Goal: Check status: Check status

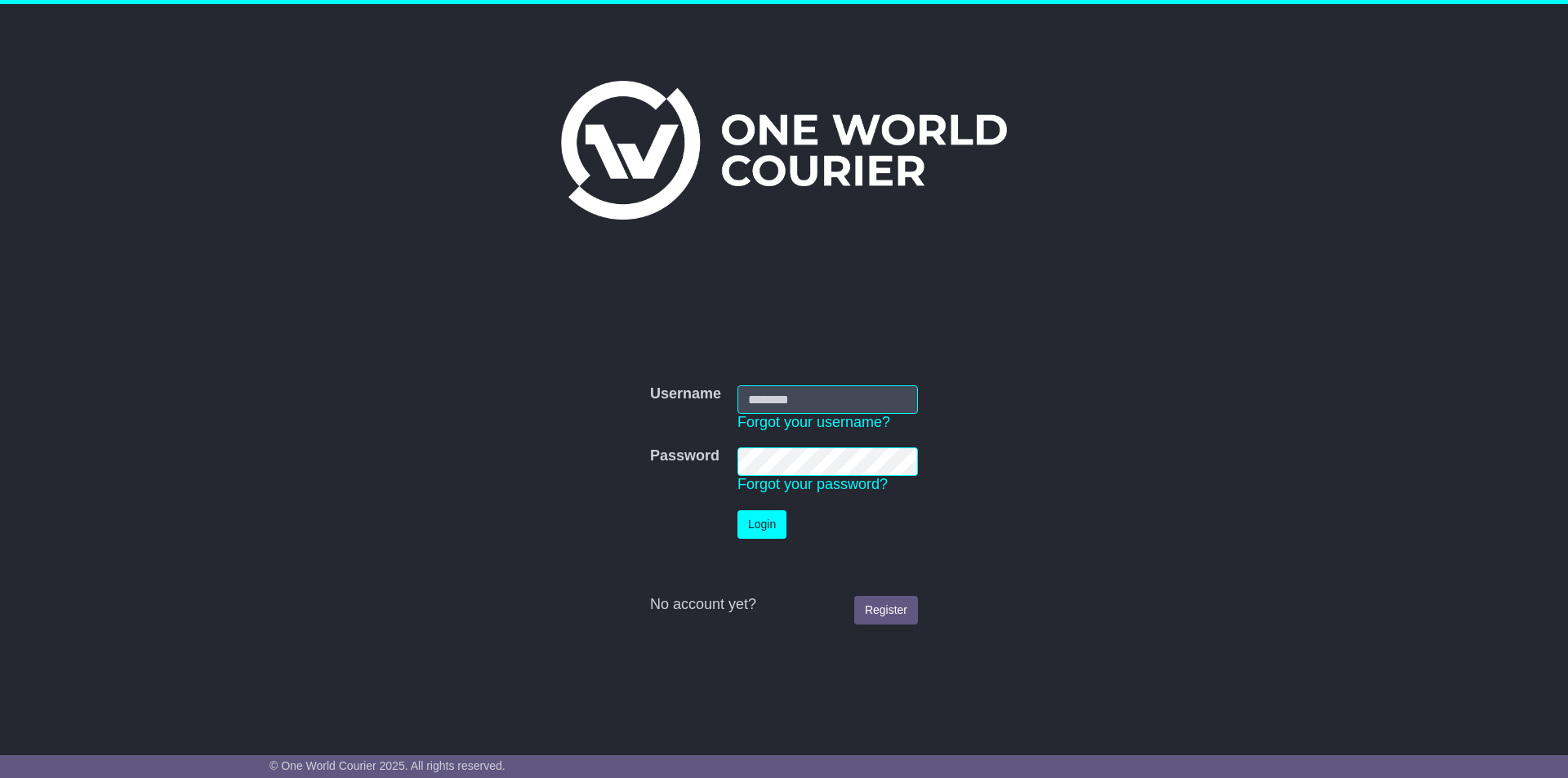
type input "******"
click at [756, 523] on button "Login" at bounding box center [762, 525] width 49 height 28
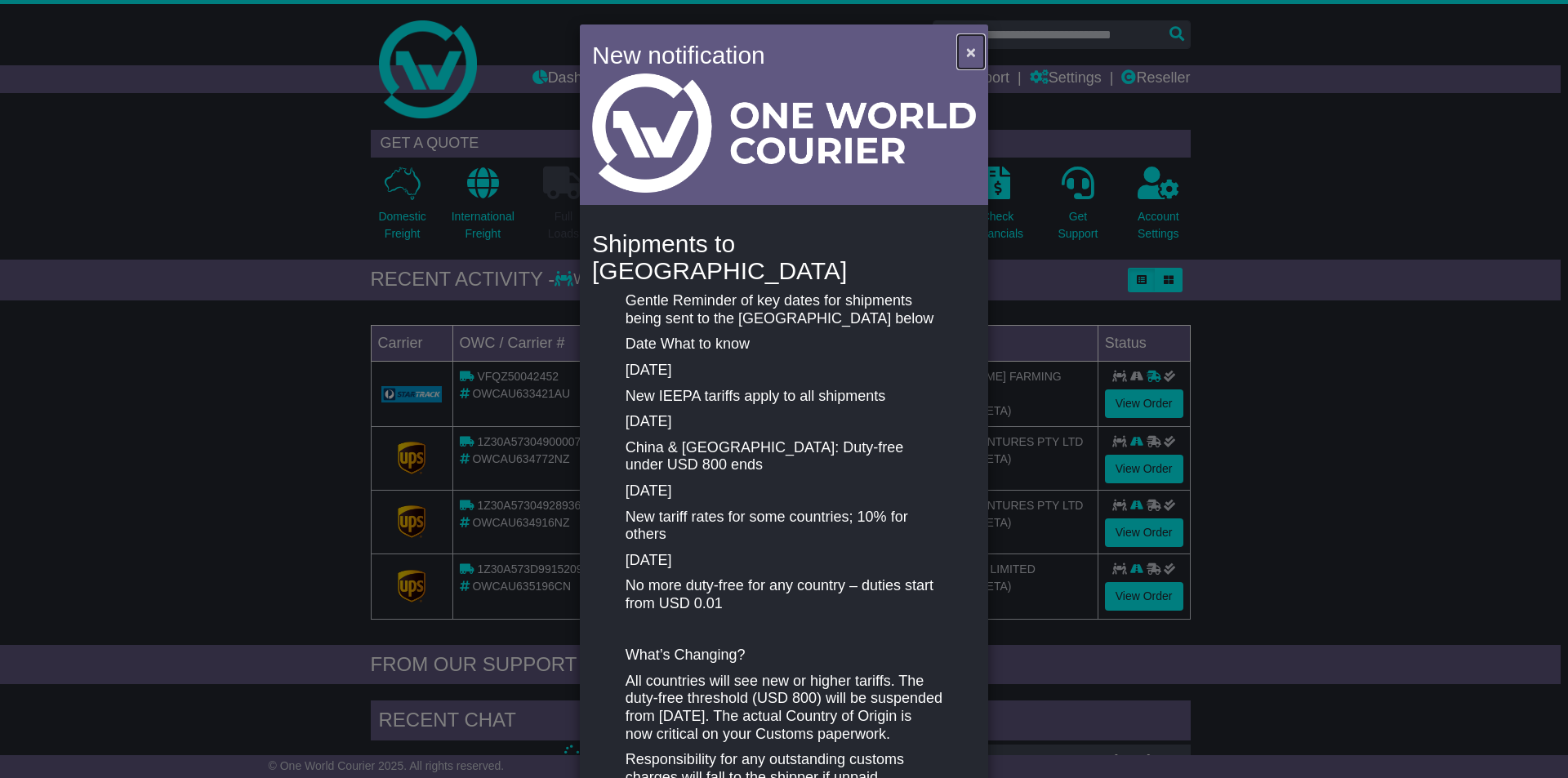
click at [965, 41] on button "×" at bounding box center [971, 52] width 27 height 33
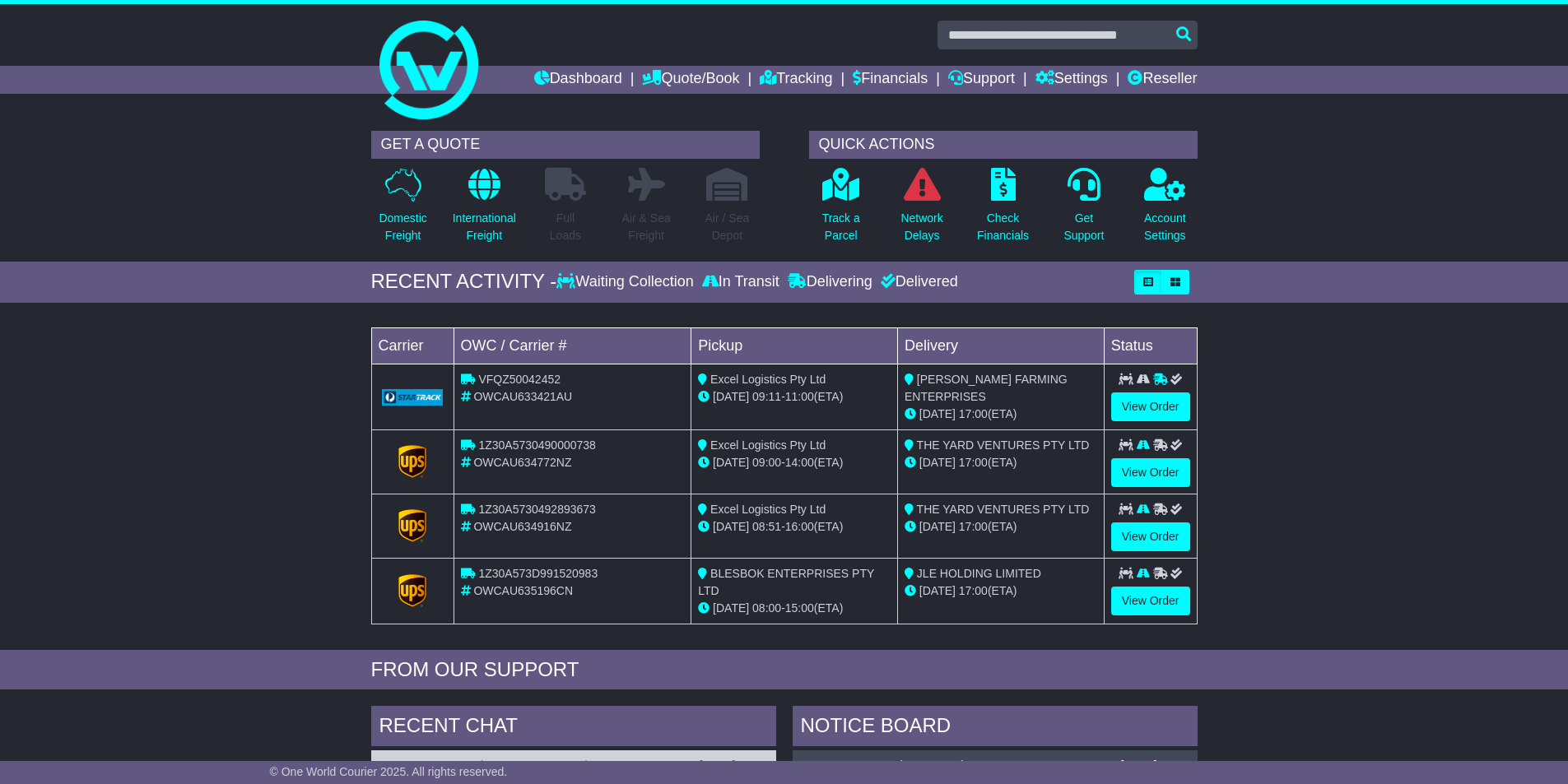
click at [939, 285] on div "Delivered" at bounding box center [917, 282] width 81 height 18
click at [938, 287] on div "Delivered" at bounding box center [917, 282] width 81 height 18
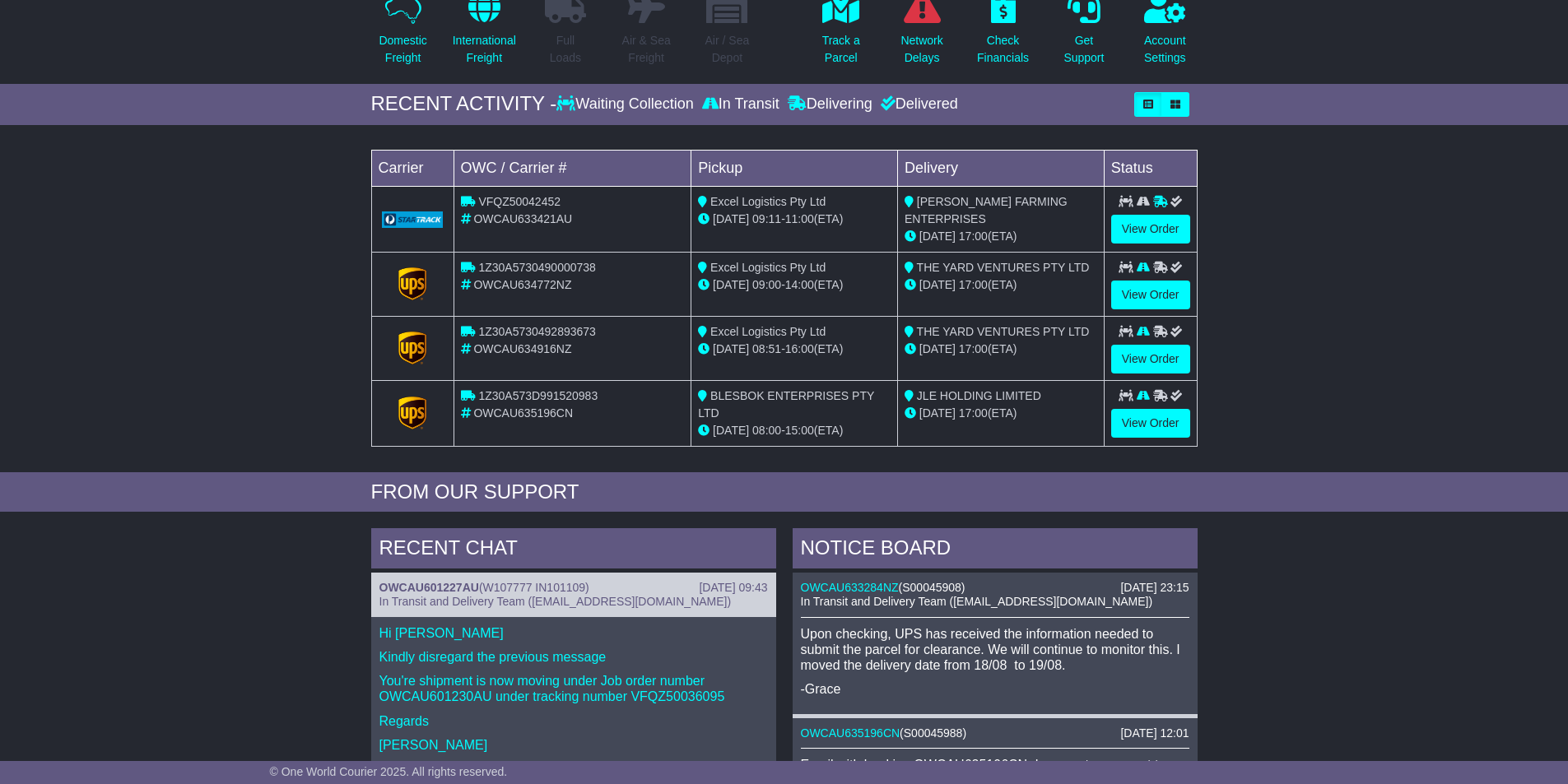
scroll to position [159, 0]
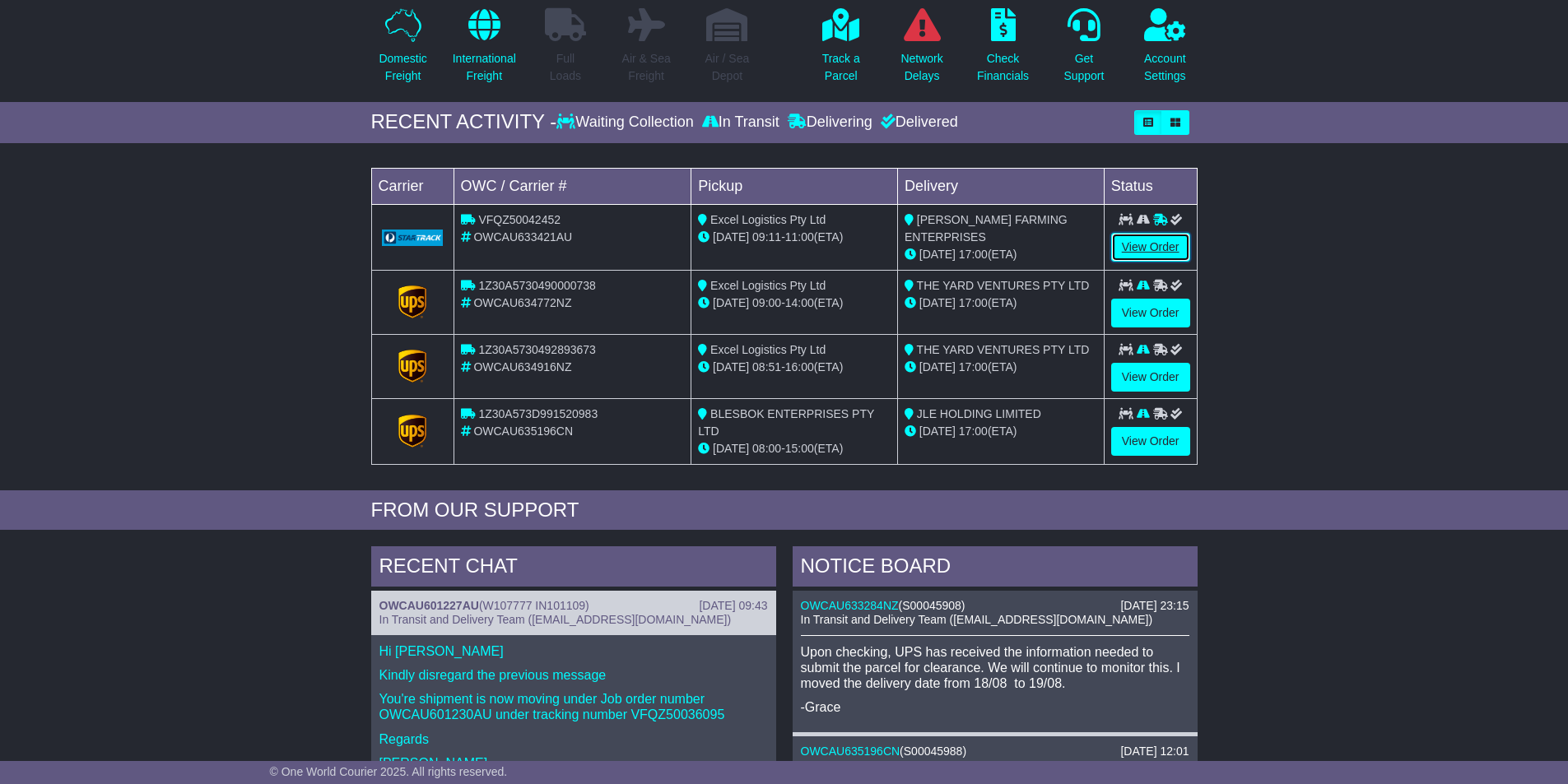
click at [1127, 248] on link "View Order" at bounding box center [1151, 246] width 79 height 29
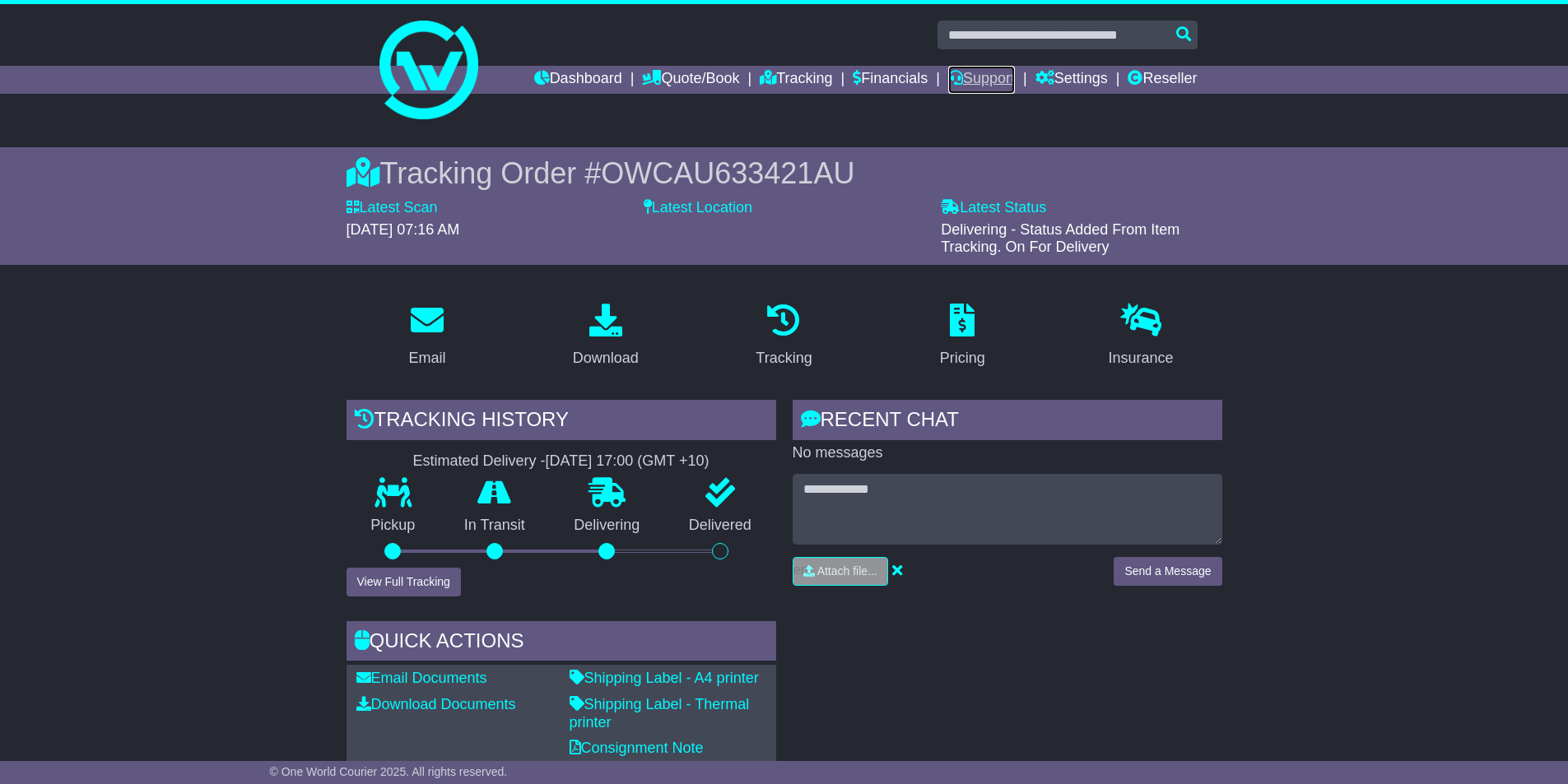
click at [975, 66] on link "Support" at bounding box center [982, 79] width 66 height 28
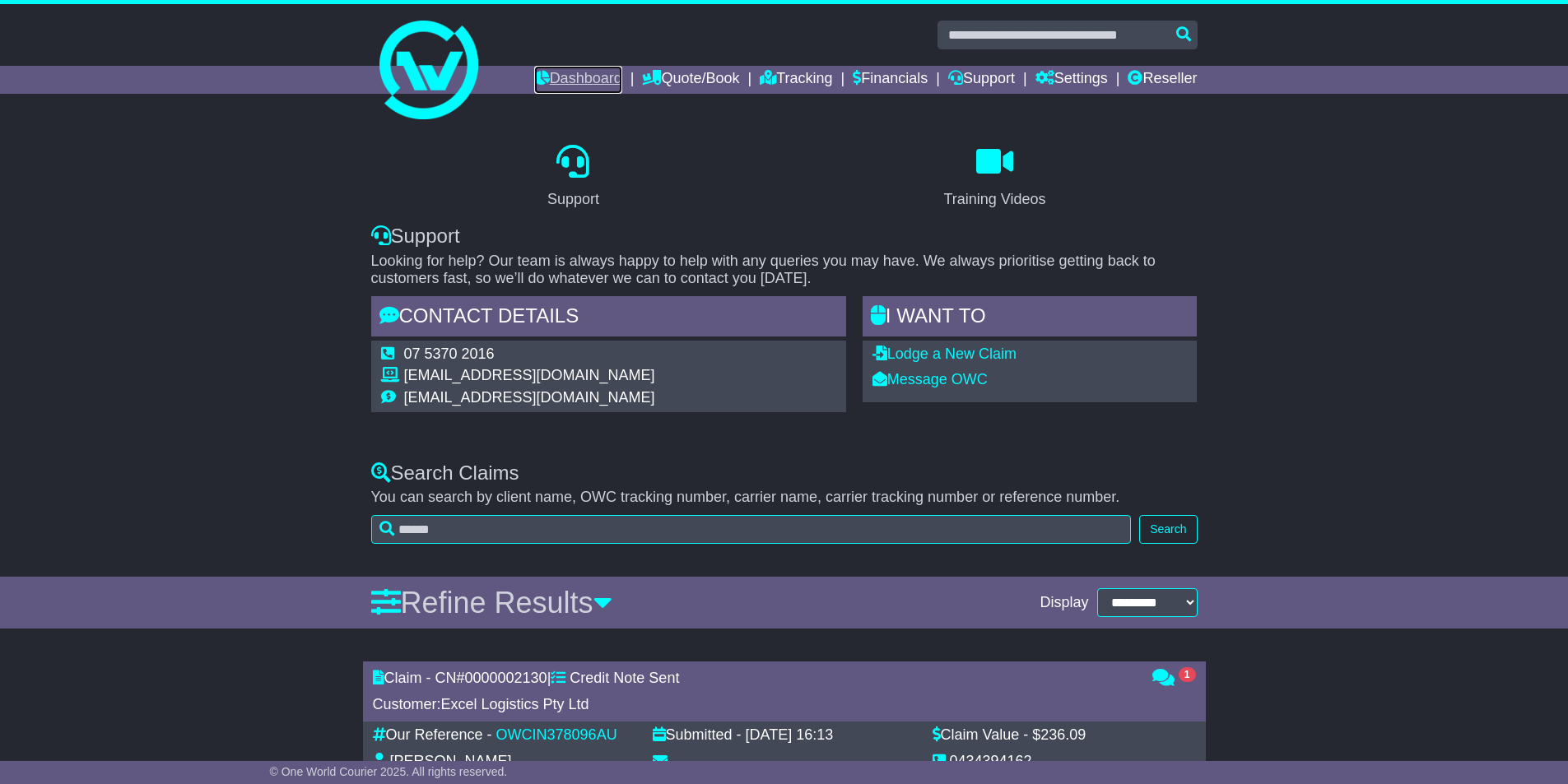
click at [561, 81] on link "Dashboard" at bounding box center [577, 79] width 88 height 28
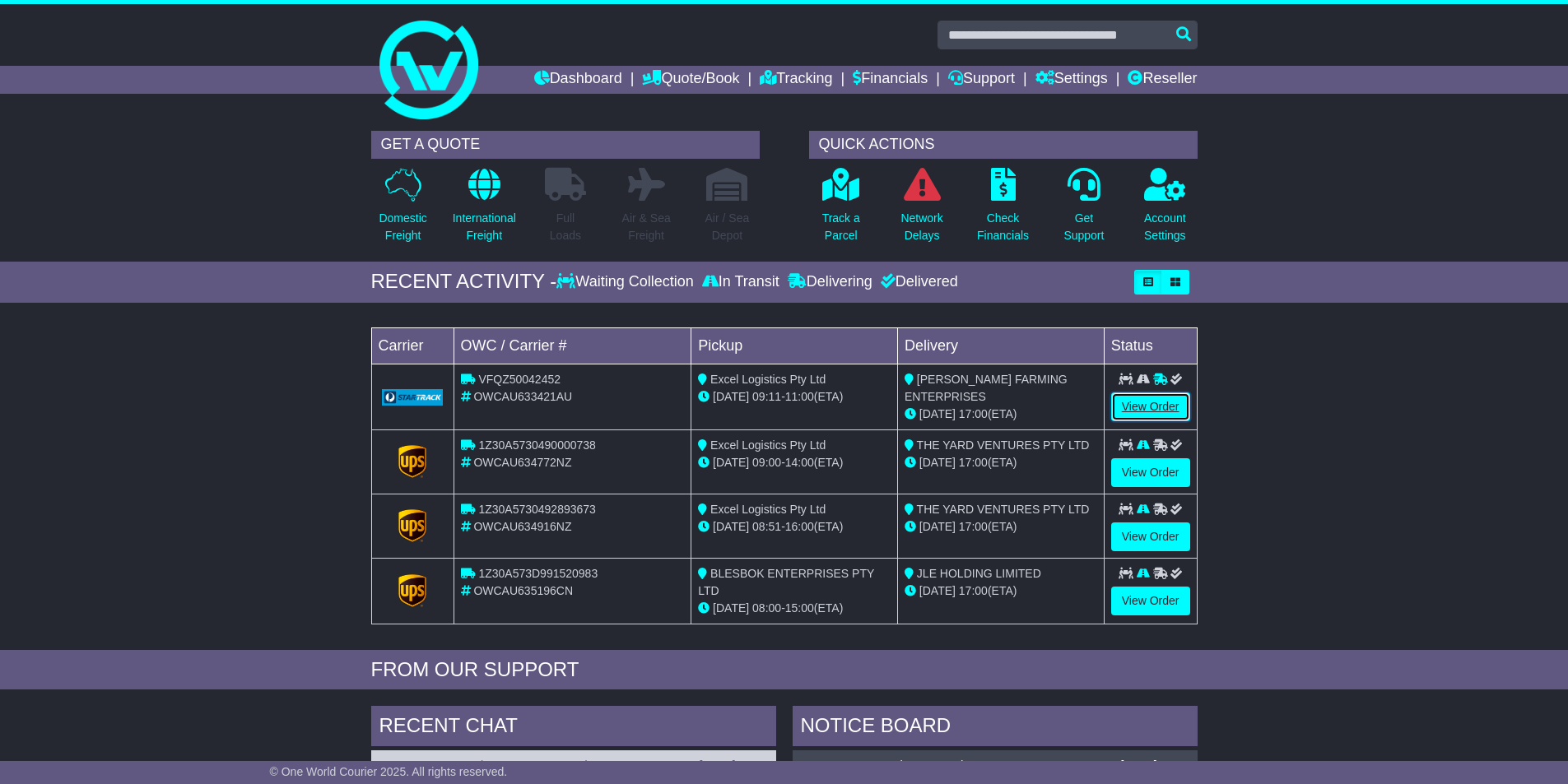
click at [1168, 401] on link "View Order" at bounding box center [1151, 406] width 79 height 29
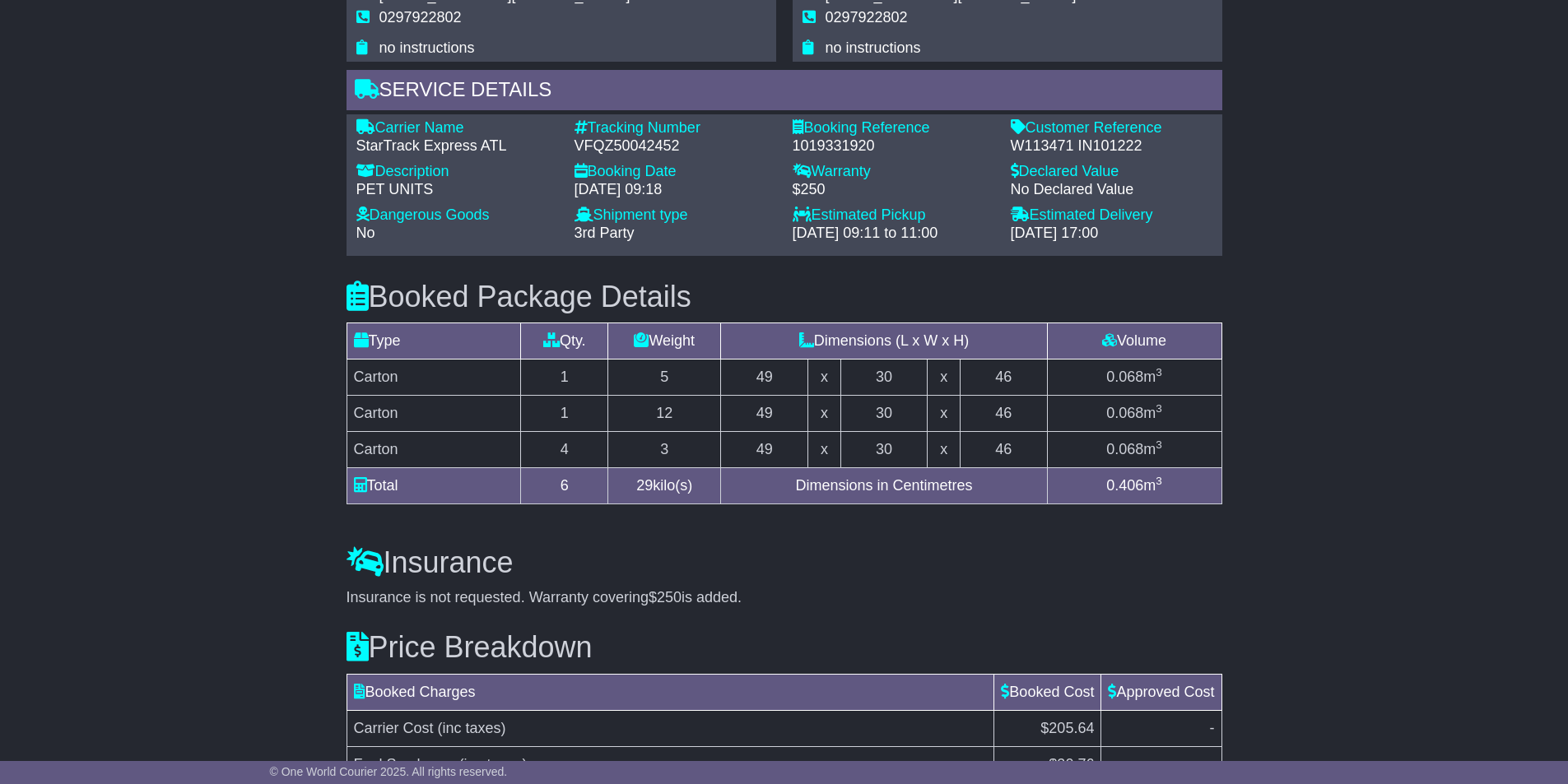
scroll to position [946, 0]
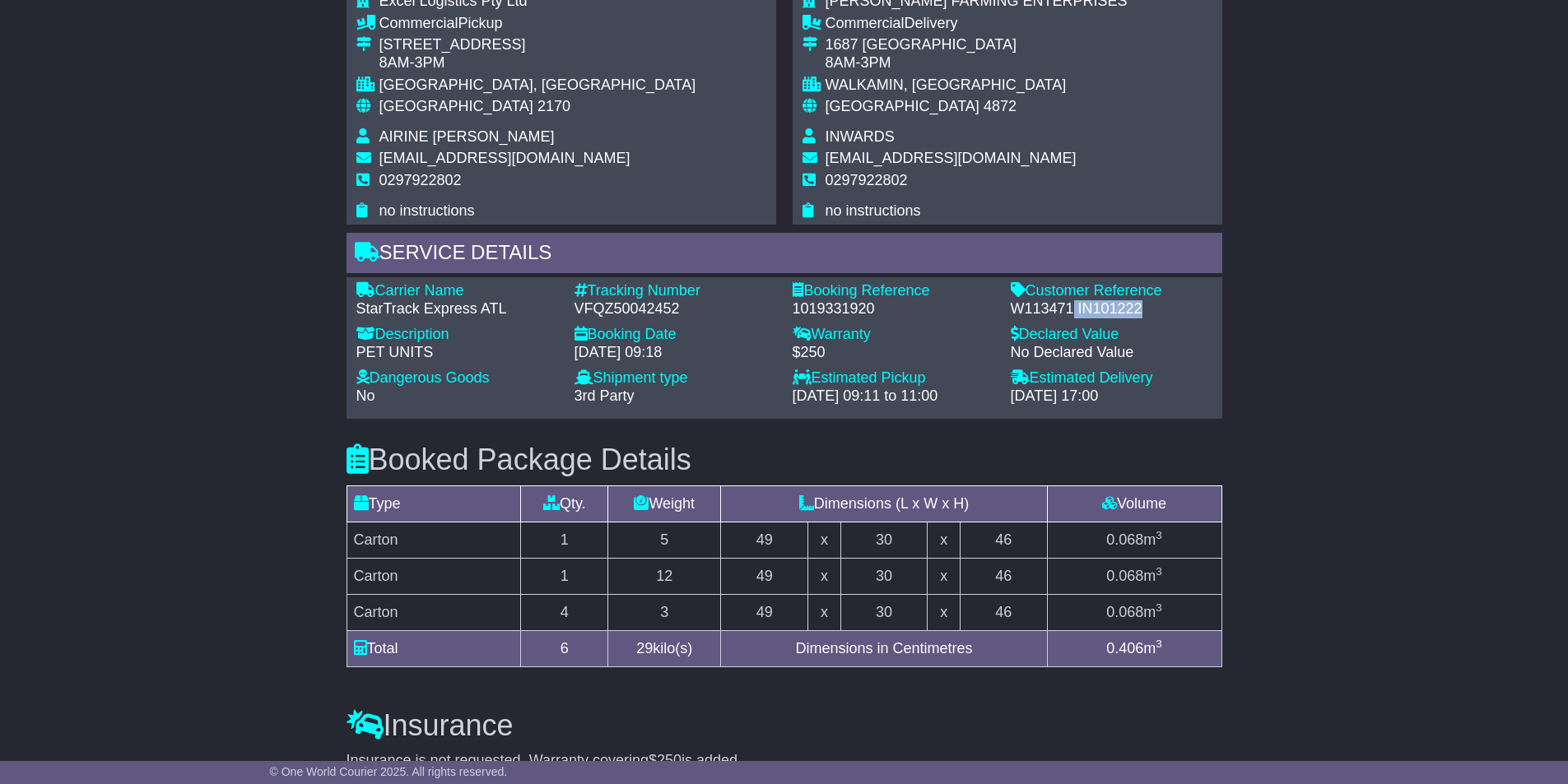
drag, startPoint x: 1141, startPoint y: 310, endPoint x: 1076, endPoint y: 306, distance: 65.1
click at [1075, 306] on div "W113471 IN101222" at bounding box center [1112, 309] width 202 height 18
